Goal: Information Seeking & Learning: Learn about a topic

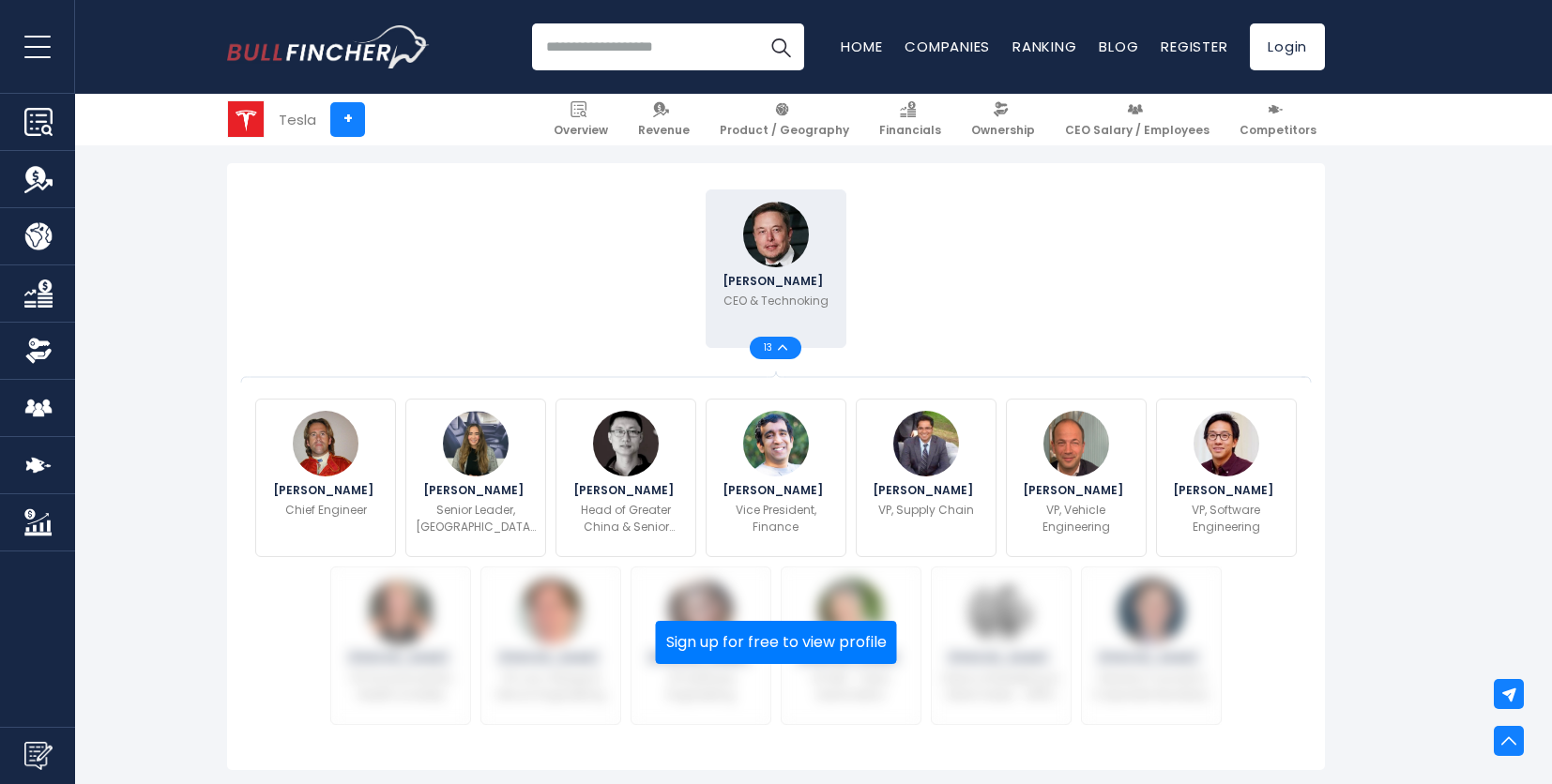
scroll to position [469, 0]
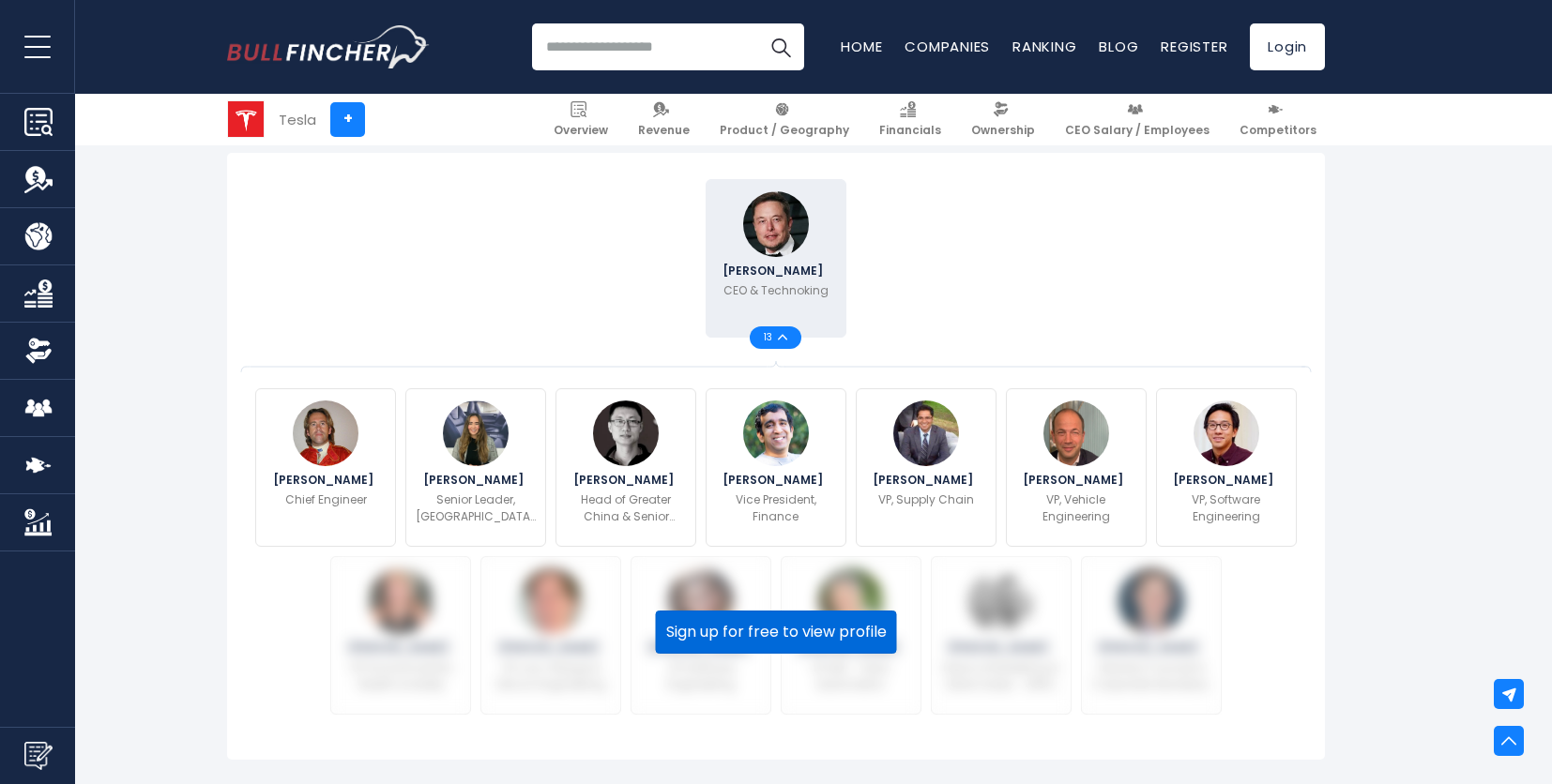
click at [847, 639] on button "Sign up for free to view profile" at bounding box center [776, 632] width 241 height 43
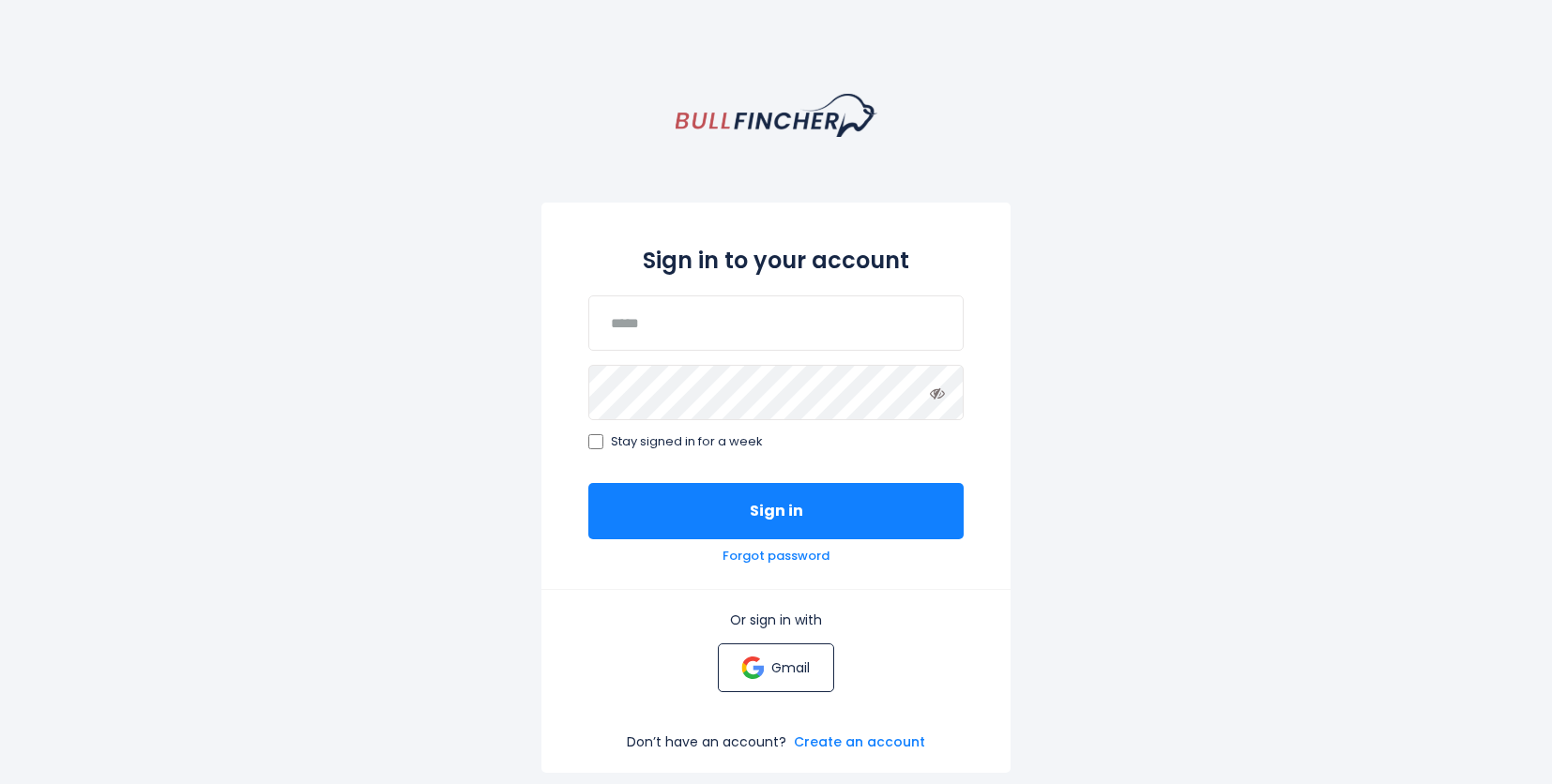
click at [801, 670] on p "Gmail" at bounding box center [790, 668] width 38 height 17
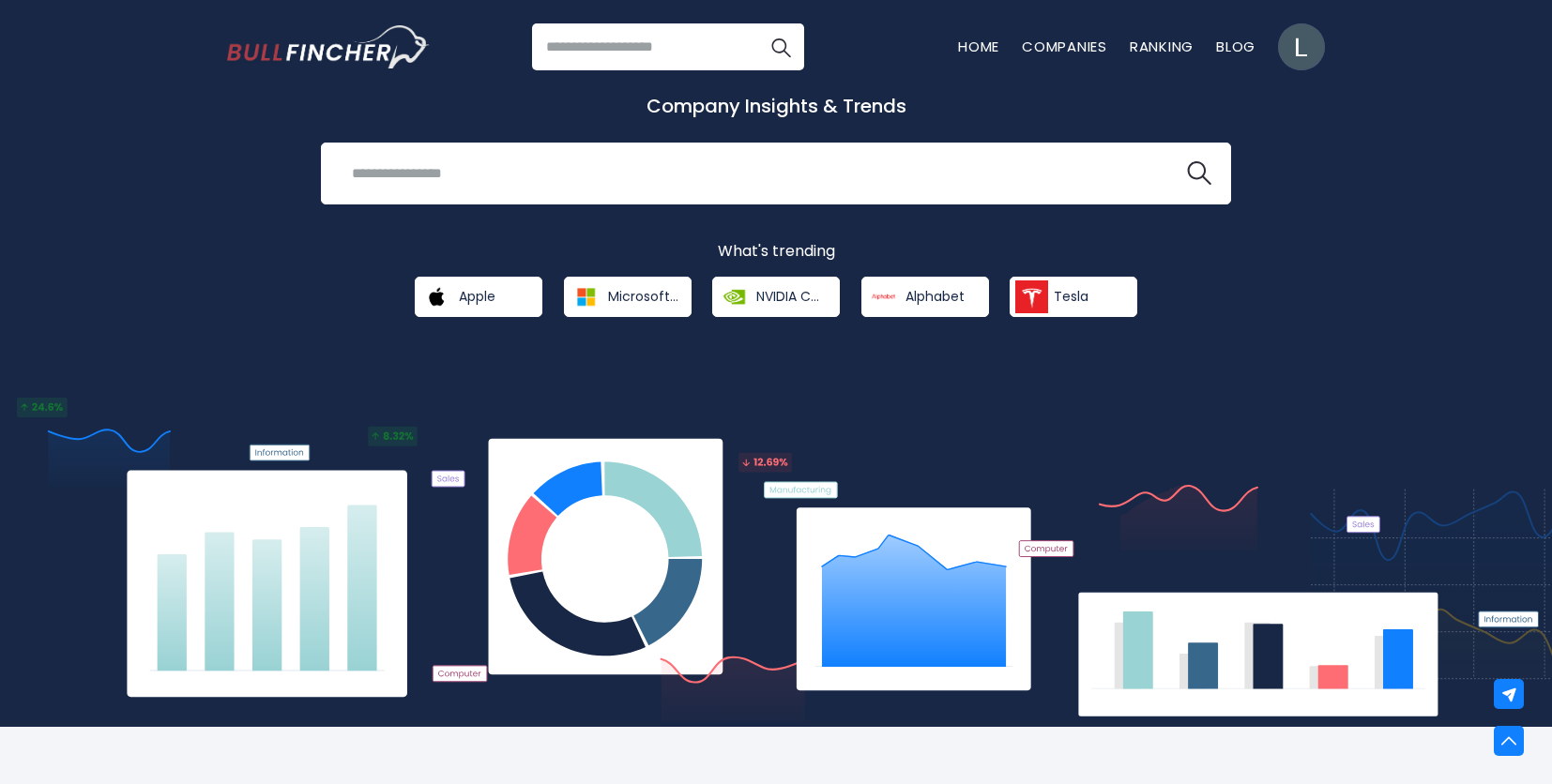
scroll to position [94, 0]
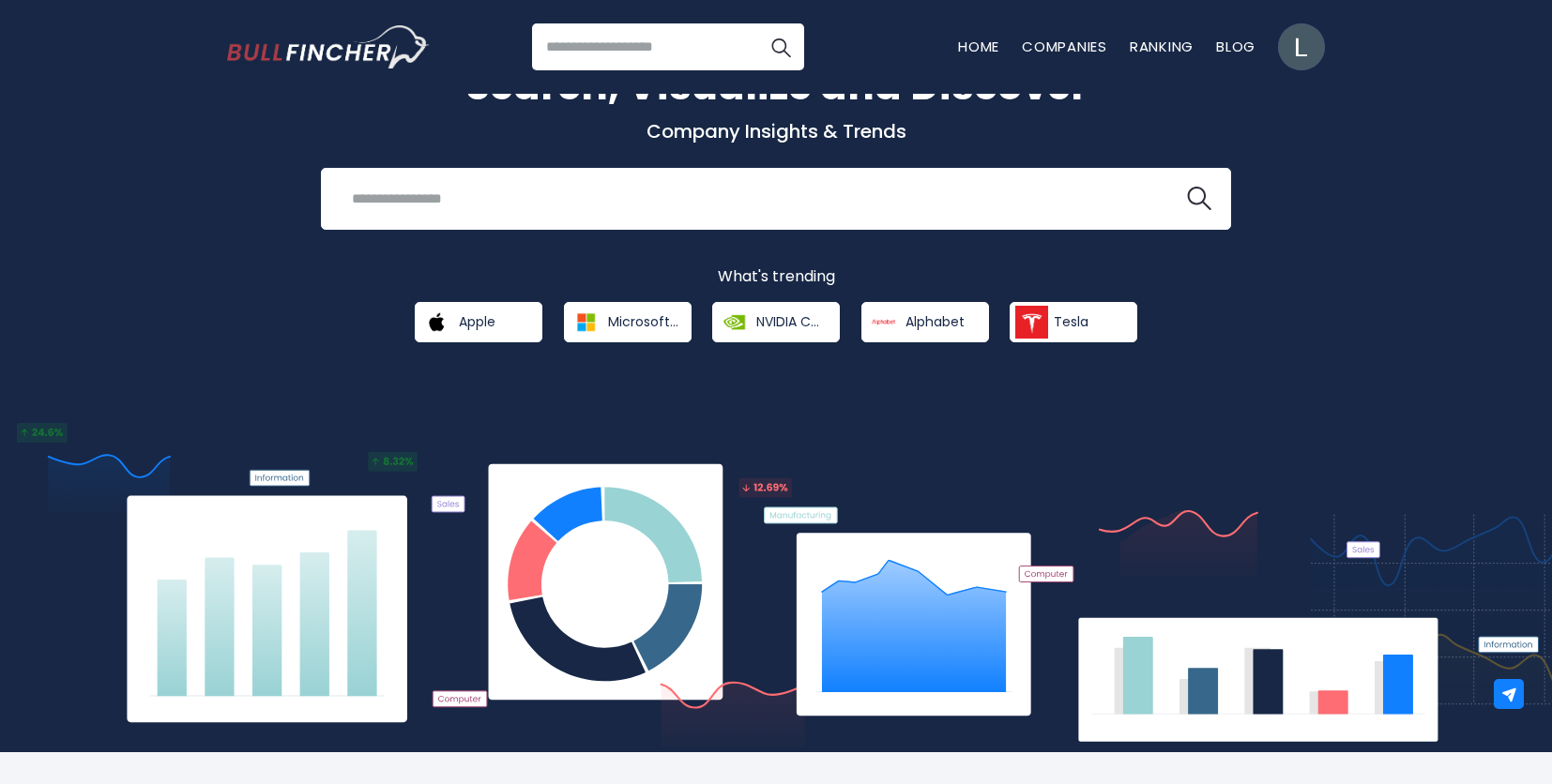
click at [699, 56] on input "search" at bounding box center [668, 47] width 272 height 47
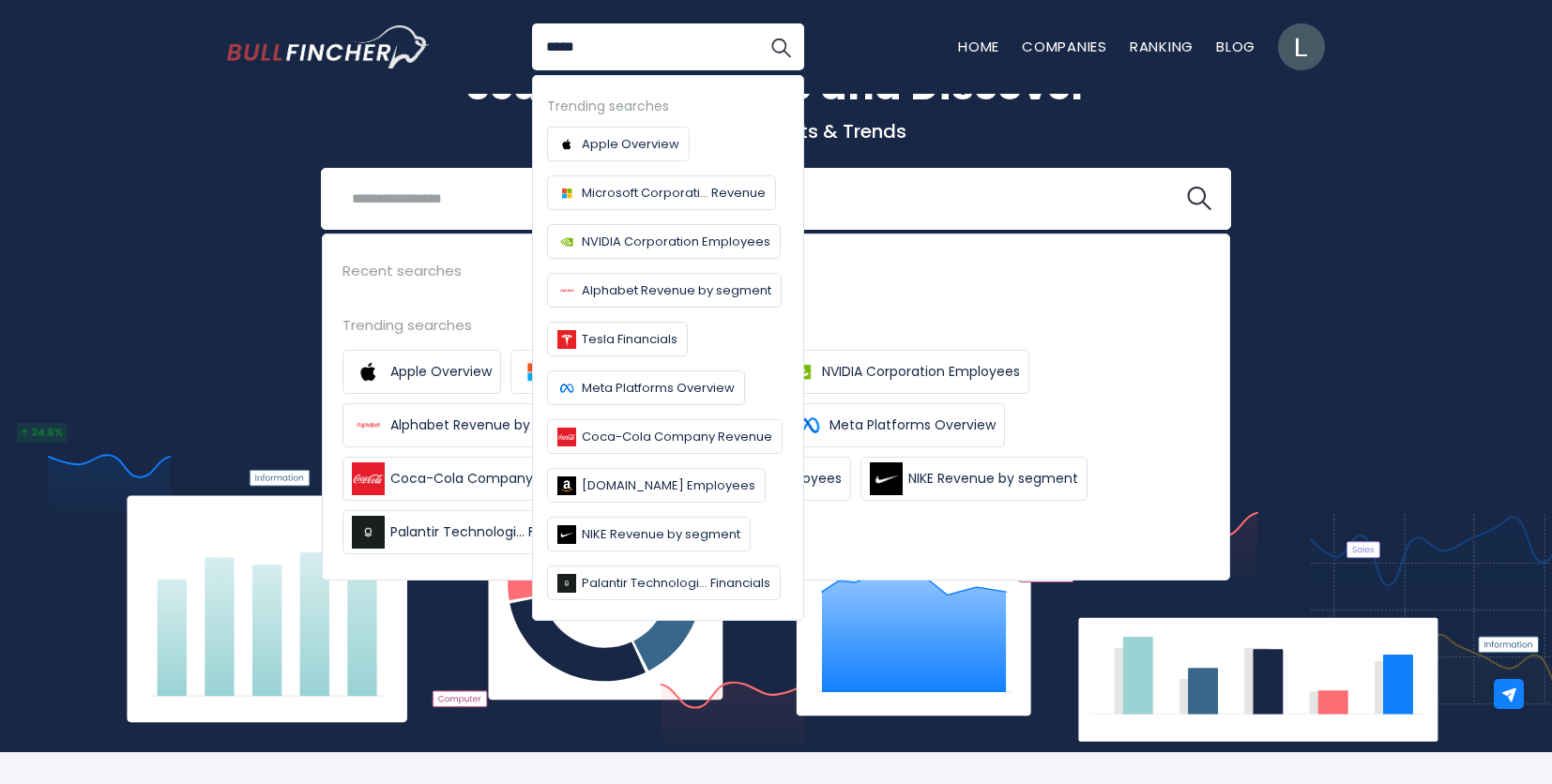
type input "*****"
click at [757, 24] on button "Search" at bounding box center [780, 47] width 47 height 47
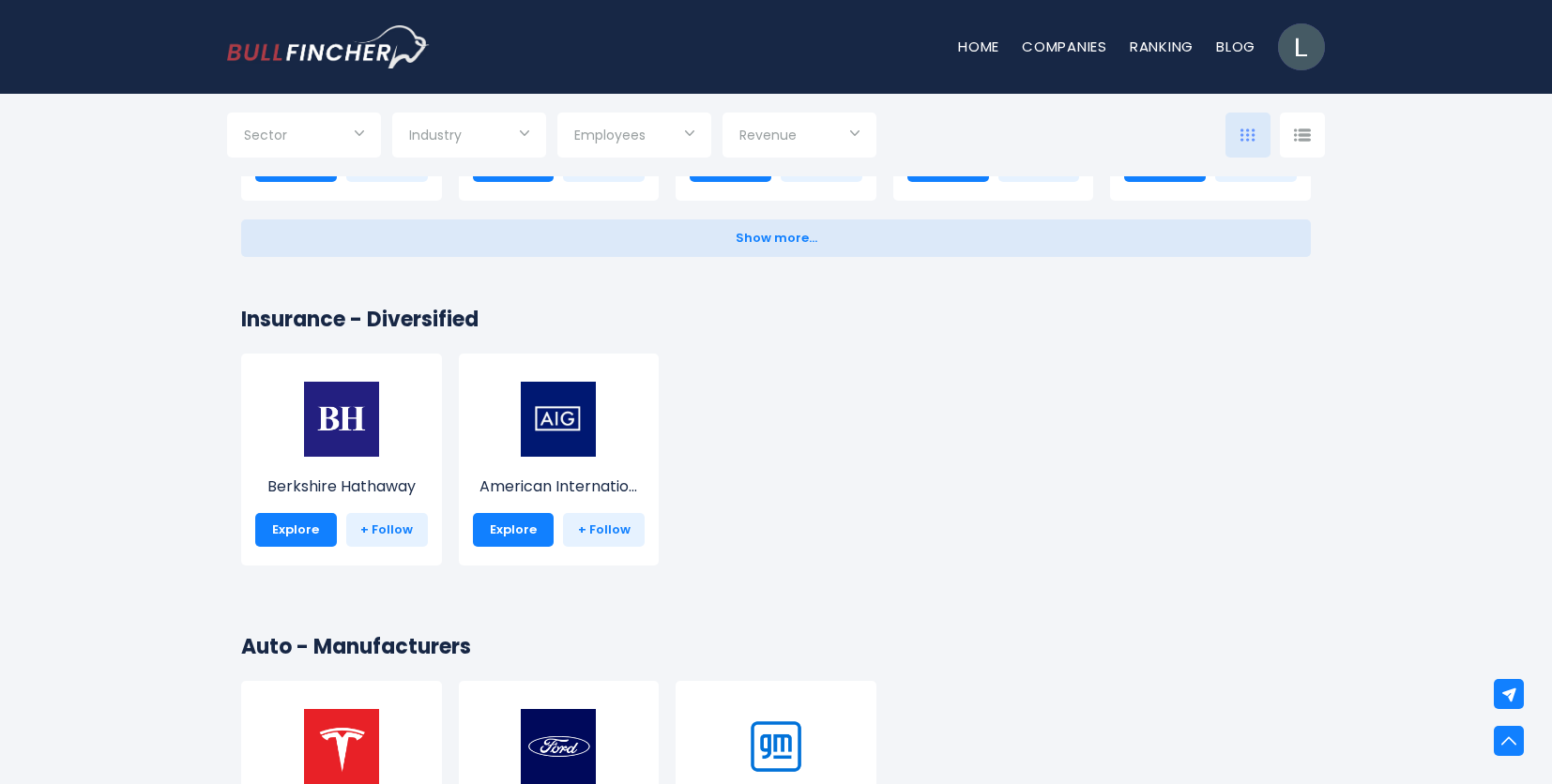
scroll to position [4315, 0]
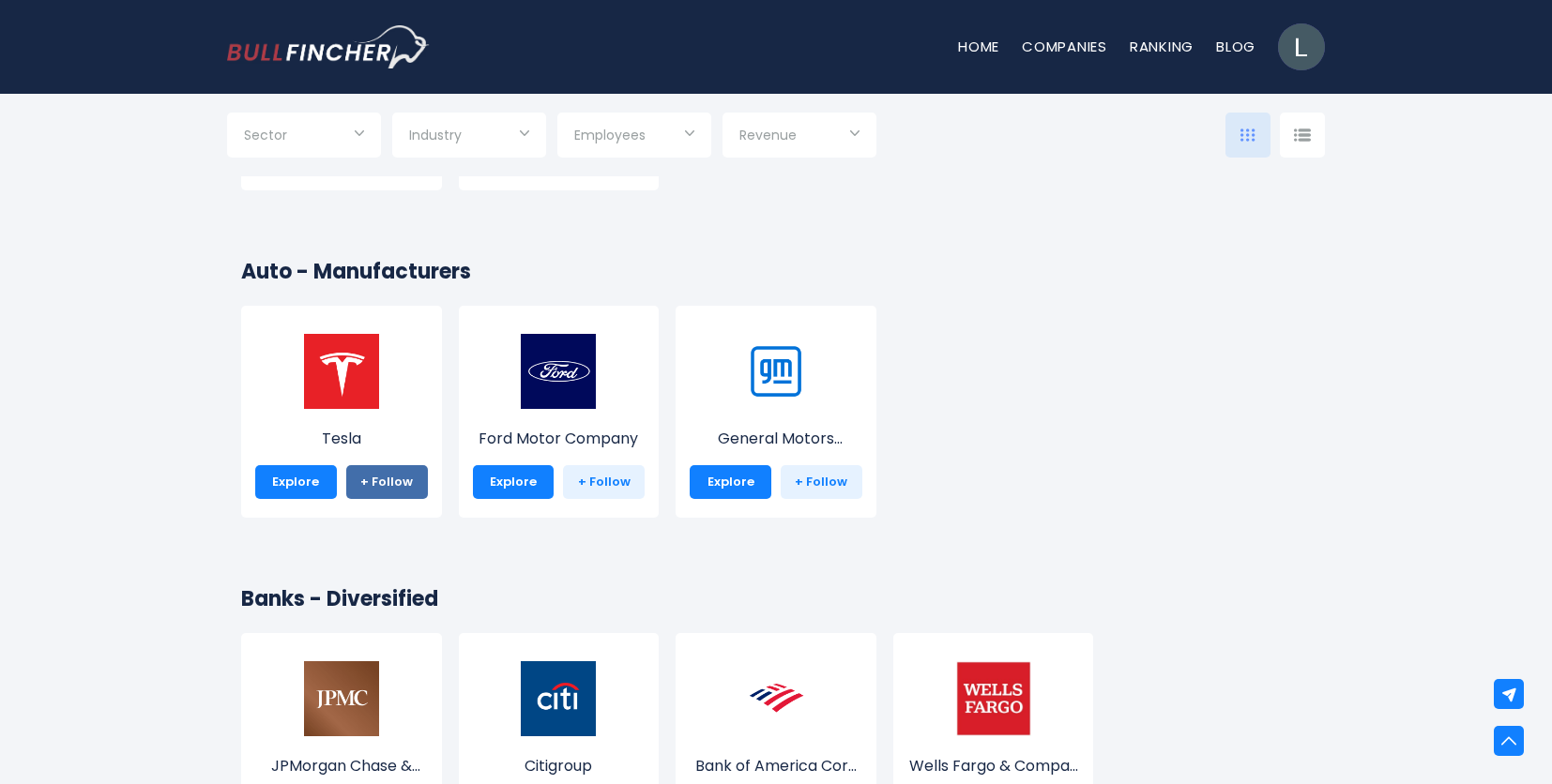
click at [382, 478] on link "+ Follow" at bounding box center [387, 481] width 82 height 33
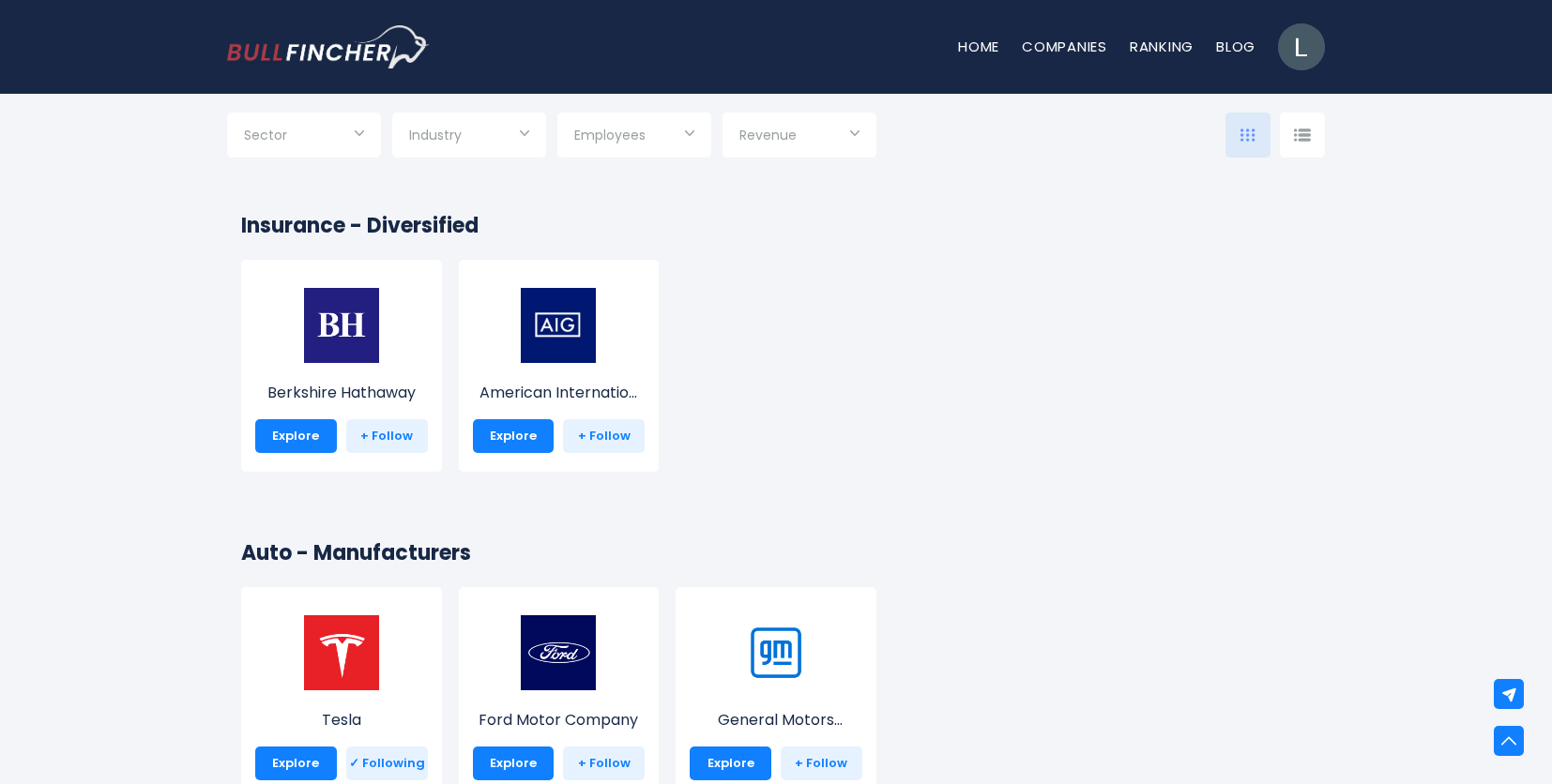
scroll to position [4409, 0]
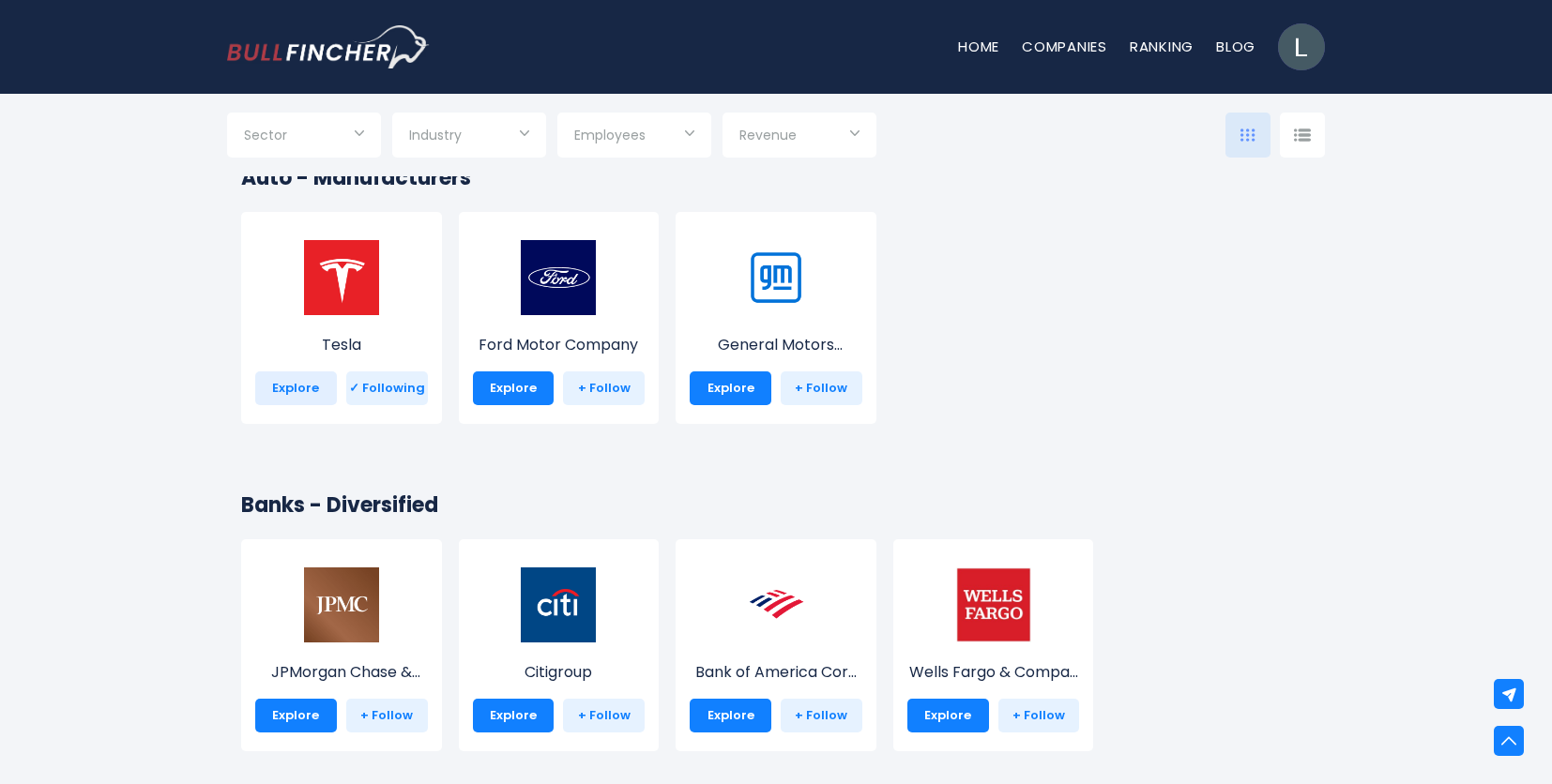
click at [306, 388] on link "Explore" at bounding box center [296, 387] width 82 height 33
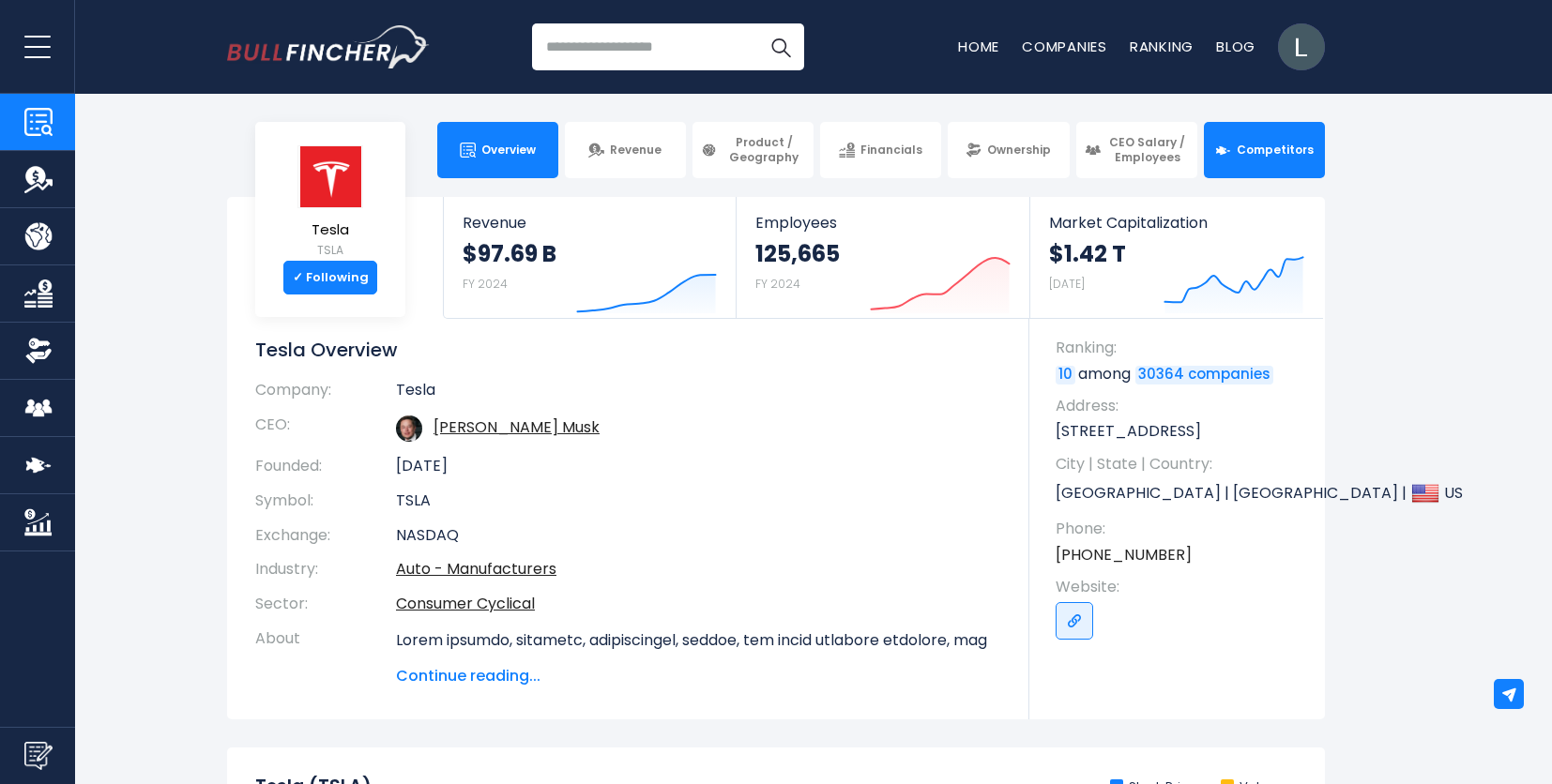
click at [1241, 147] on span "Competitors" at bounding box center [1274, 150] width 77 height 15
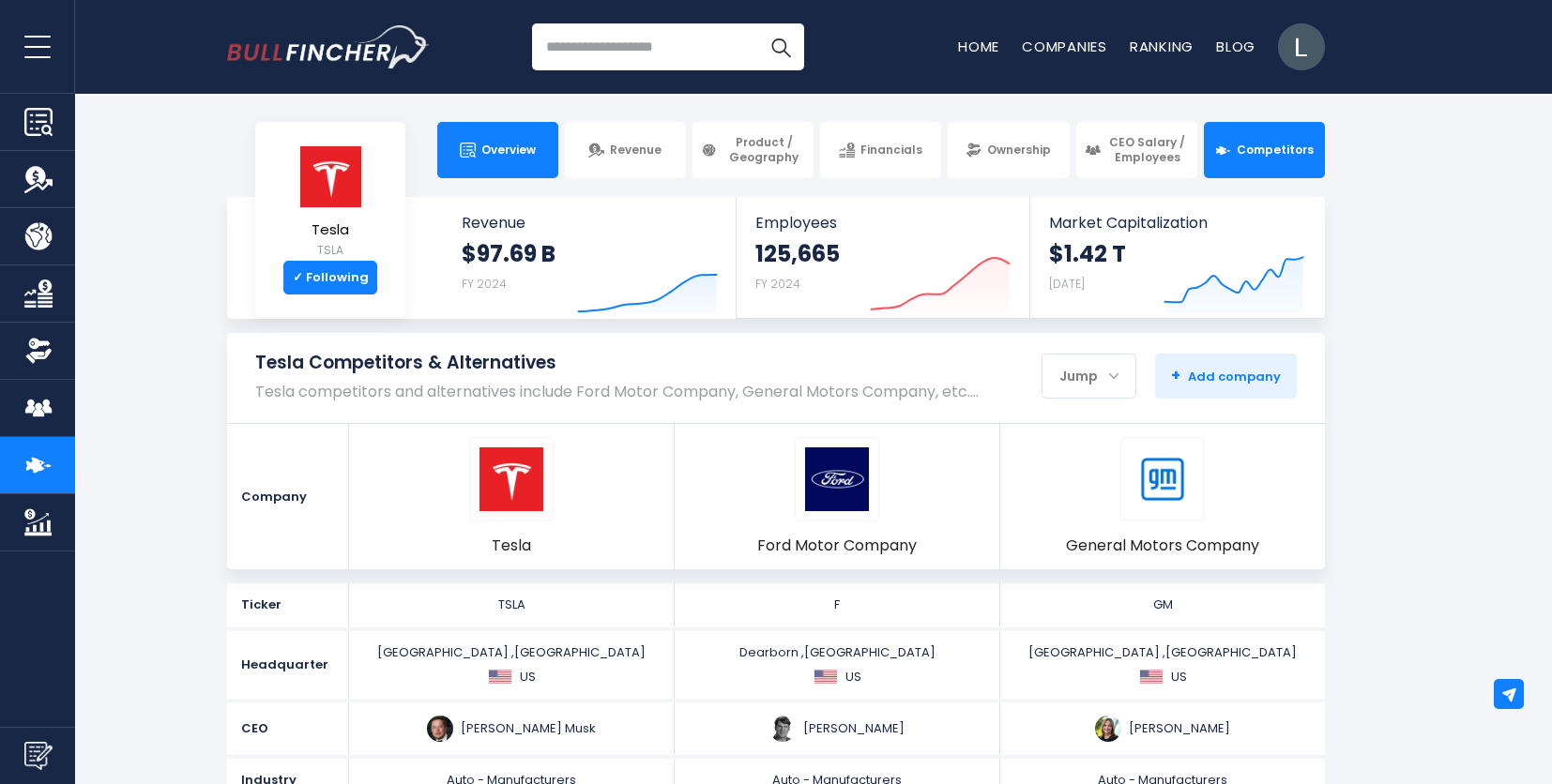
click at [511, 137] on link "Overview" at bounding box center [497, 149] width 121 height 56
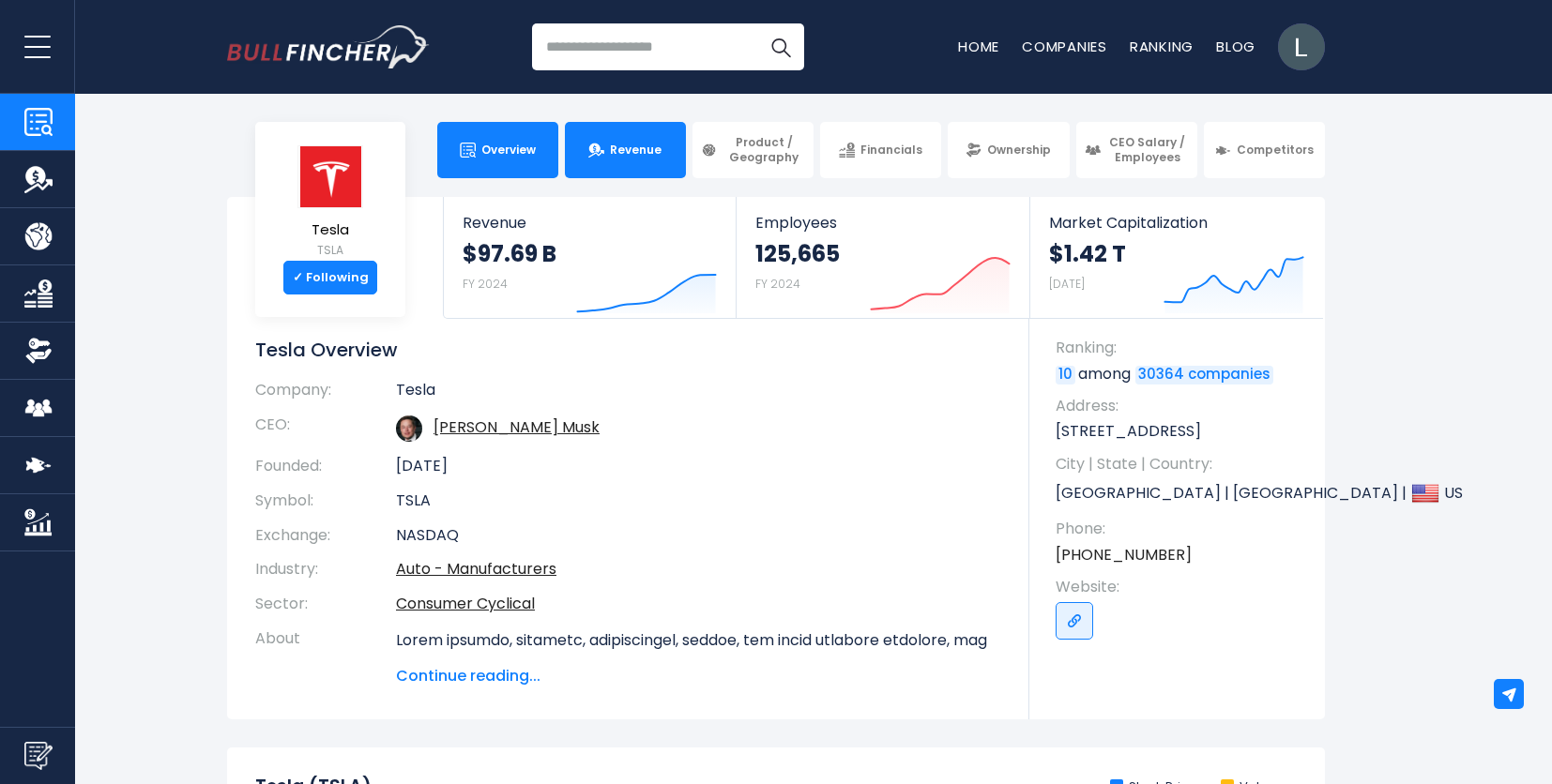
click at [670, 149] on link "Revenue" at bounding box center [625, 149] width 121 height 56
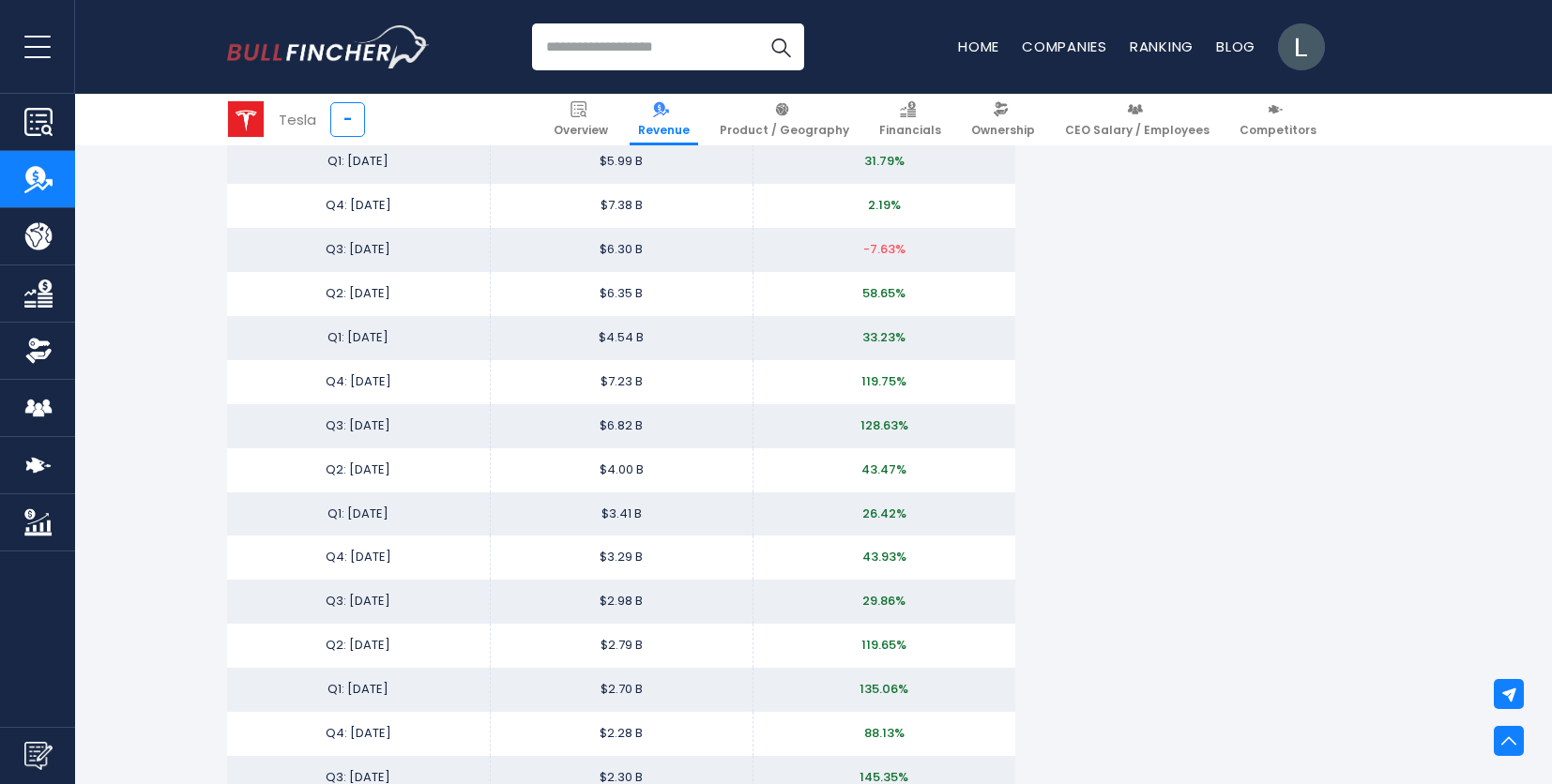
scroll to position [3658, 0]
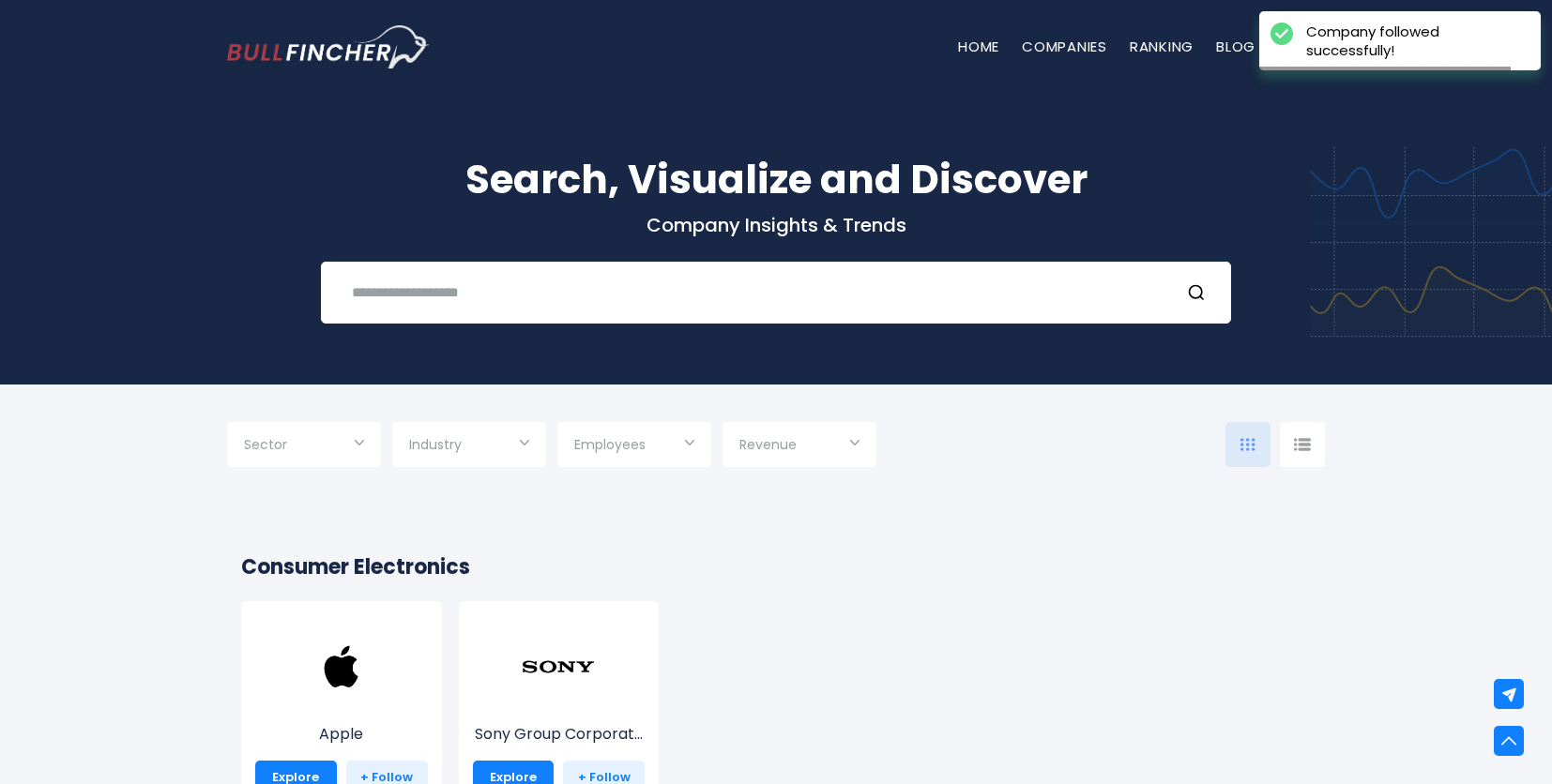
scroll to position [4312, 0]
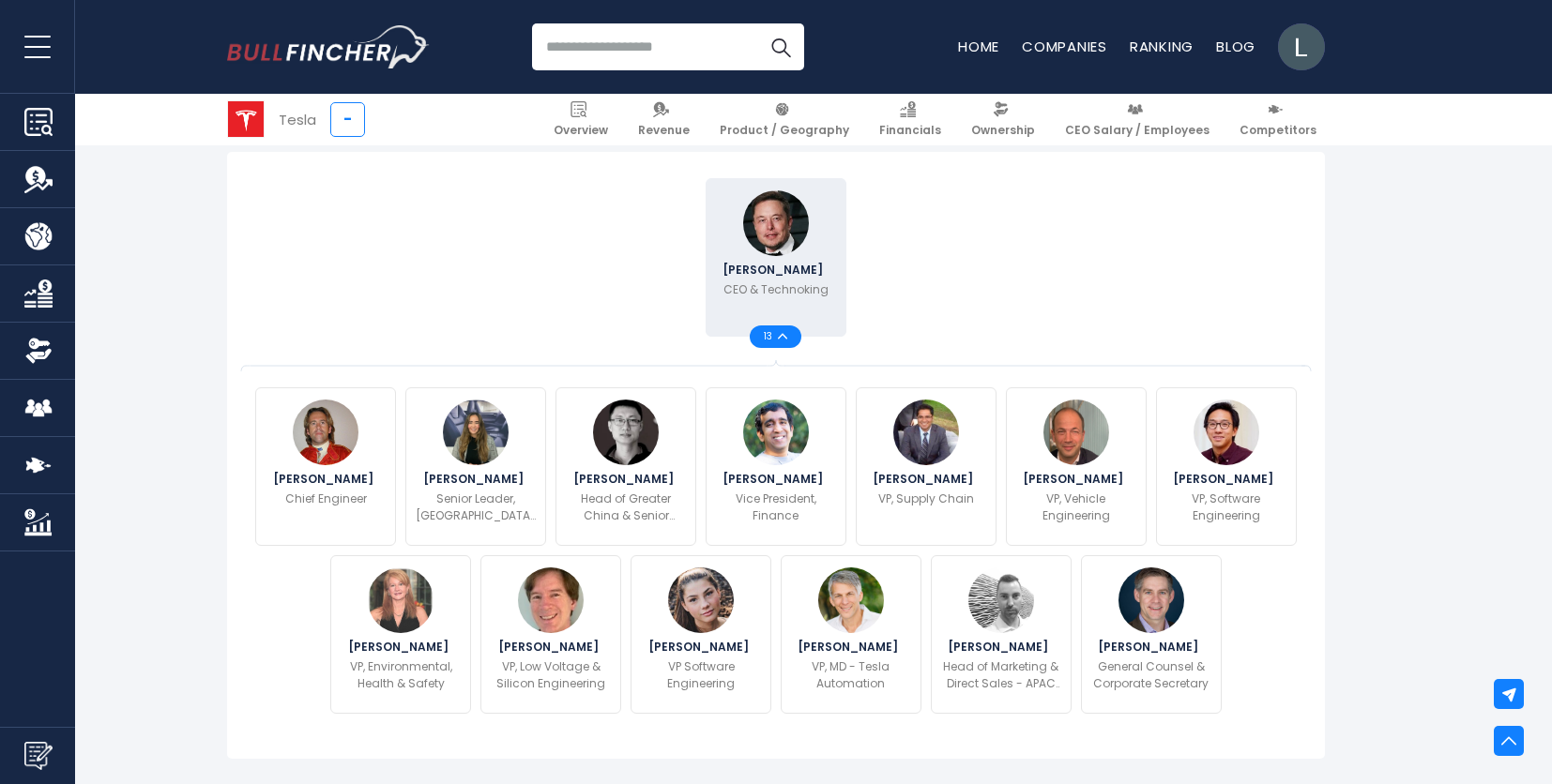
scroll to position [469, 0]
click at [777, 335] on span "13" at bounding box center [771, 338] width 14 height 10
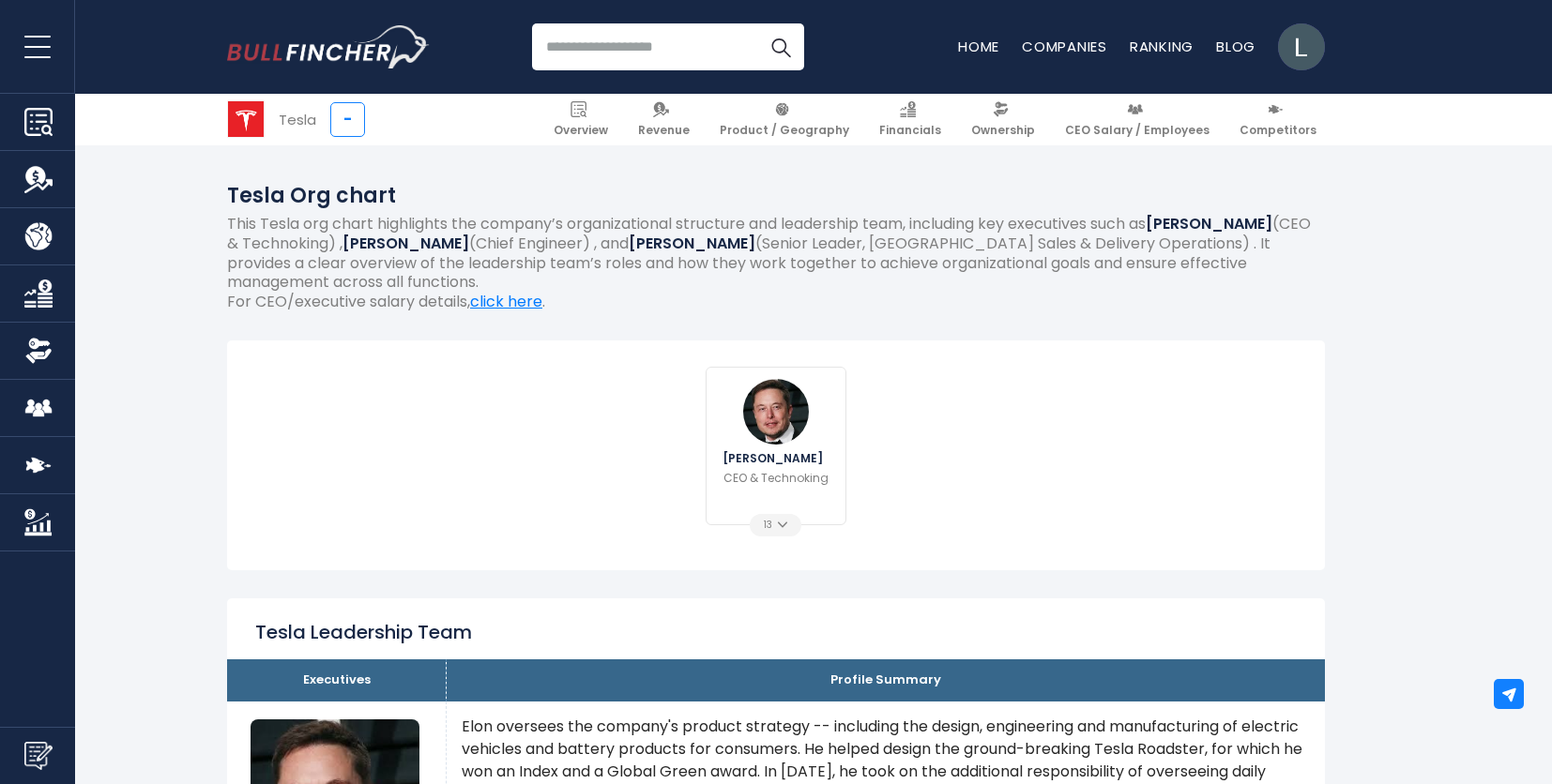
scroll to position [187, 0]
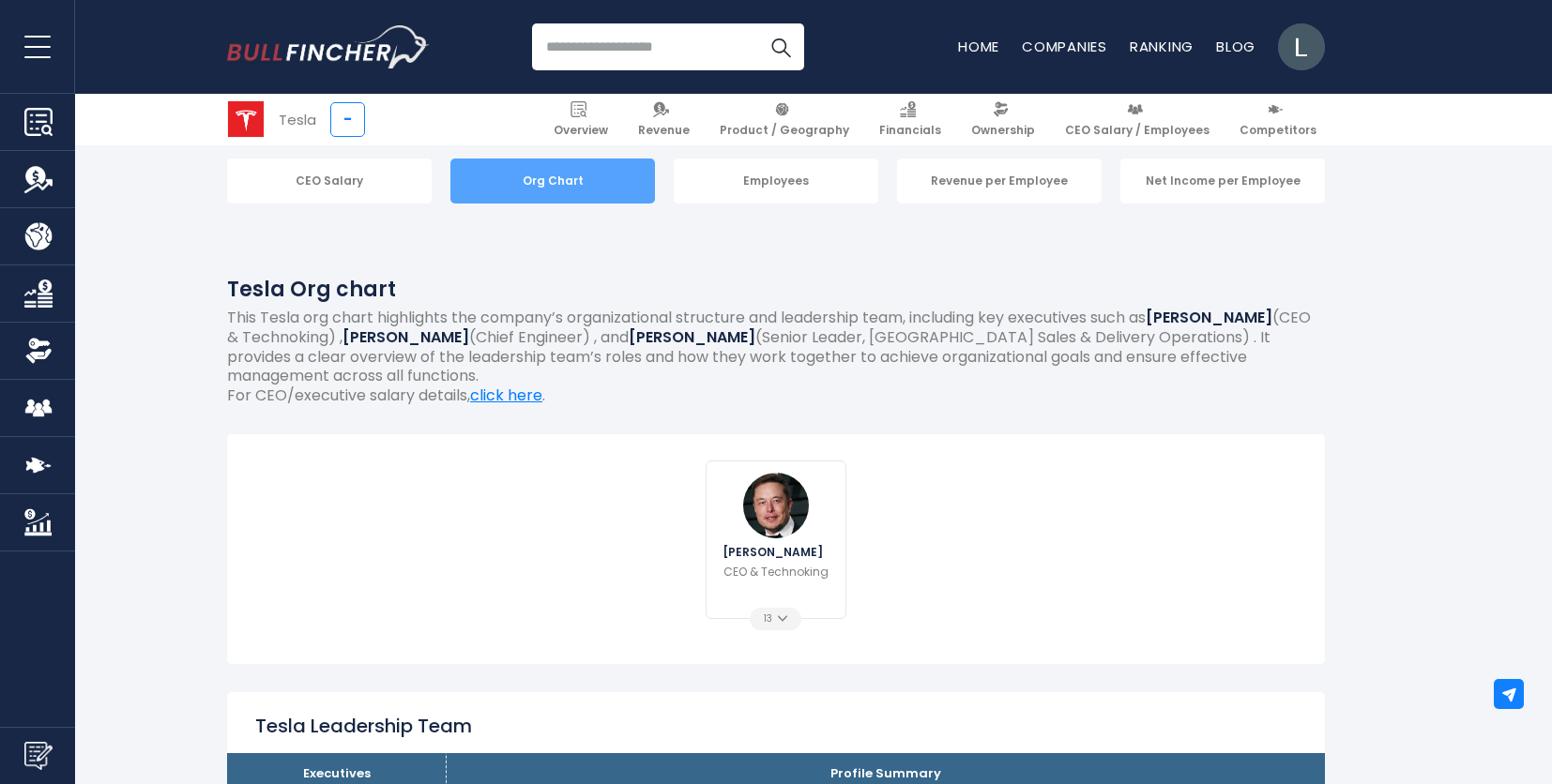
click at [520, 175] on div "Org Chart" at bounding box center [552, 181] width 205 height 45
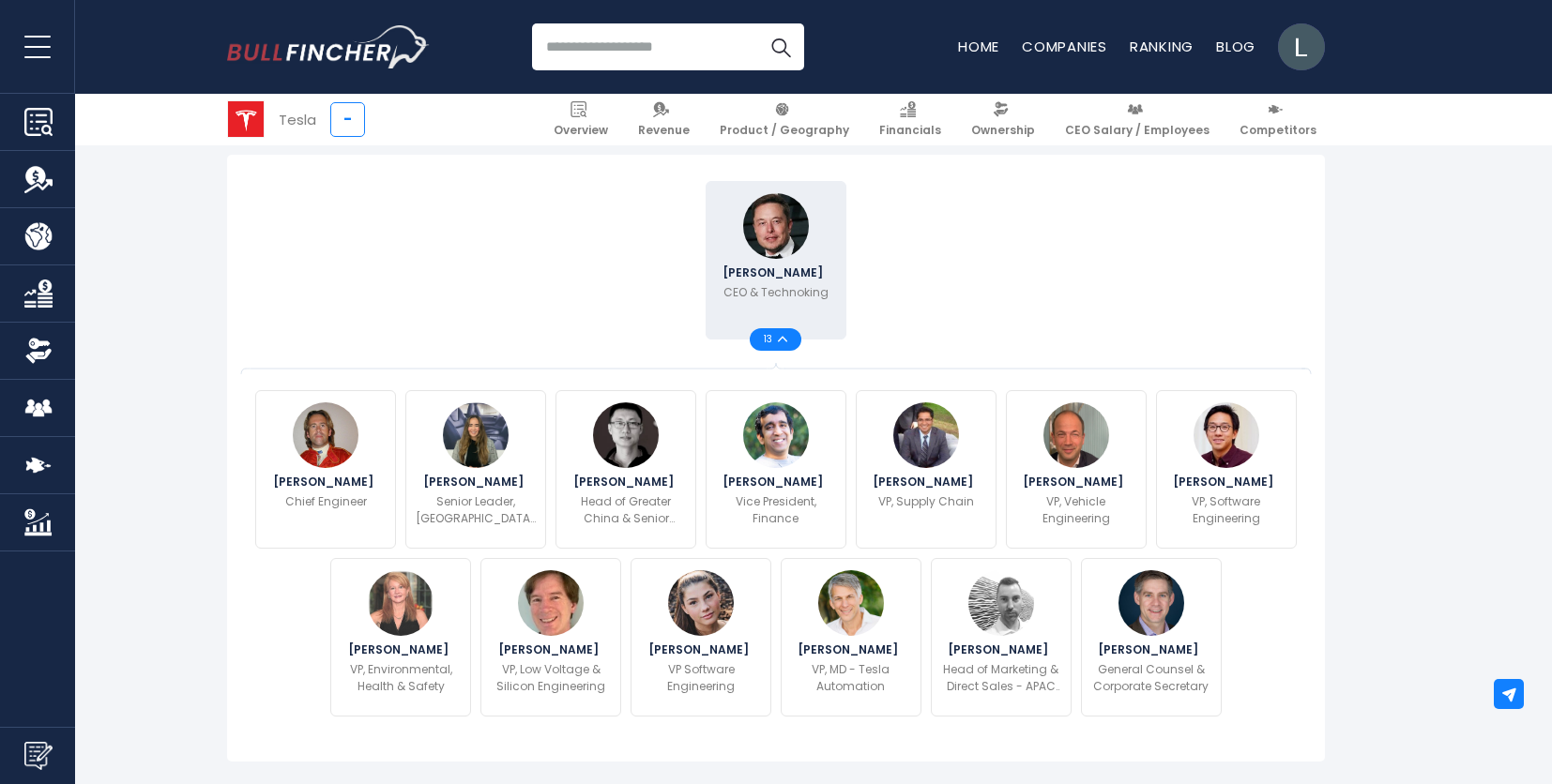
scroll to position [469, 0]
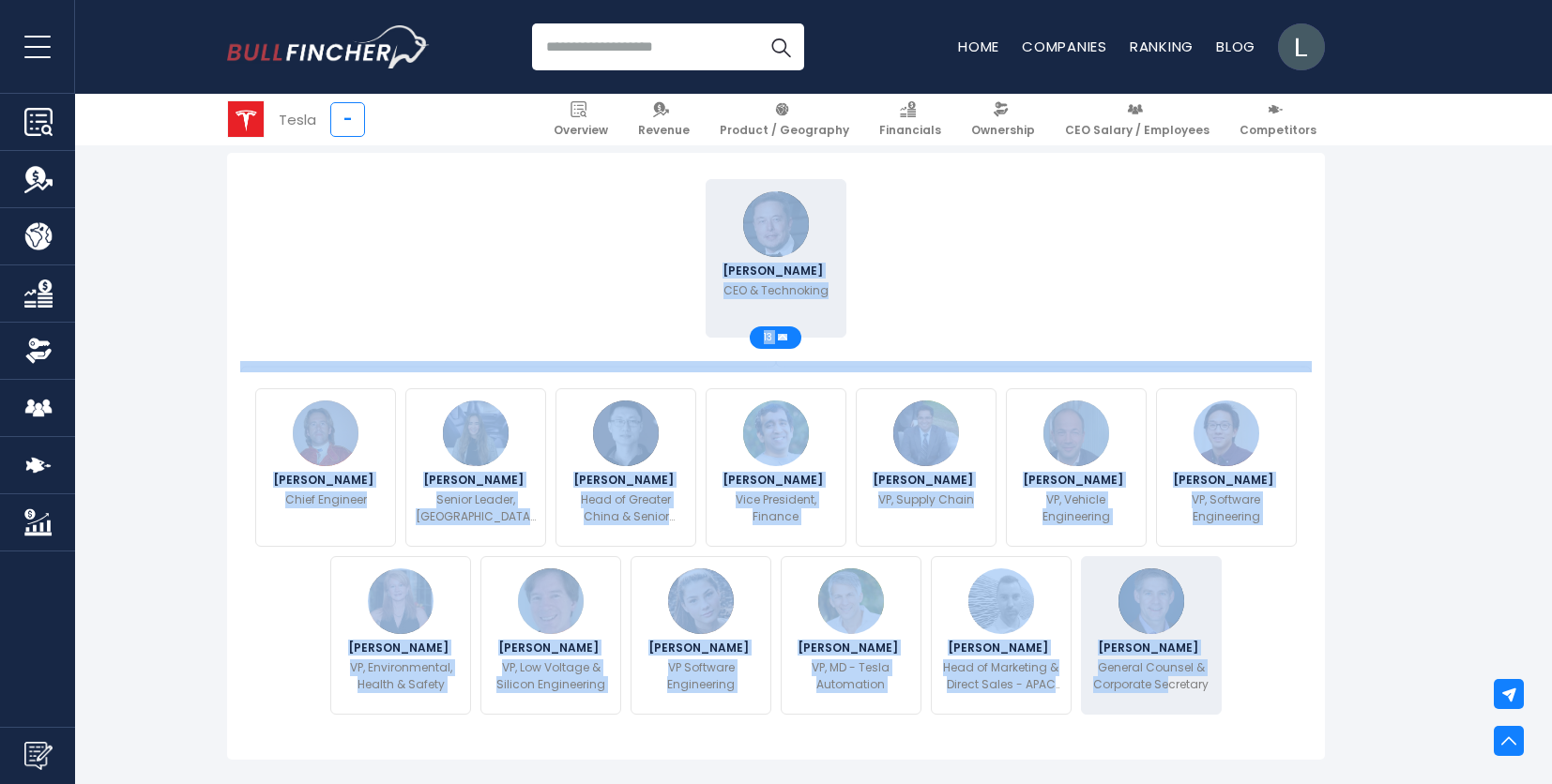
drag, startPoint x: 743, startPoint y: 203, endPoint x: 1170, endPoint y: 679, distance: 639.5
click at [1170, 679] on div "Elon Musk CEO & Technoking 13 Stuart Saunders Chief Engineer" at bounding box center [776, 446] width 1041 height 545
